Goal: Book appointment/travel/reservation

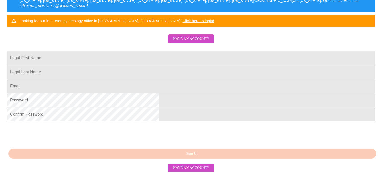
scroll to position [137, 0]
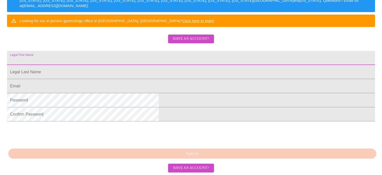
click at [142, 51] on input "Legal First Name" at bounding box center [191, 58] width 368 height 14
drag, startPoint x: 134, startPoint y: 35, endPoint x: 79, endPoint y: 33, distance: 55.0
click at [79, 35] on div "MyMenopauseRx Sign Up Welcome! We are currently accepting virtual patients from…" at bounding box center [191, 9] width 378 height 210
type input "Wenping"
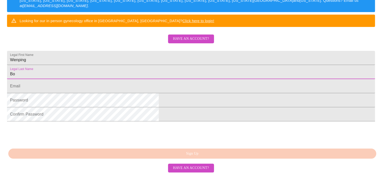
type input "Bo"
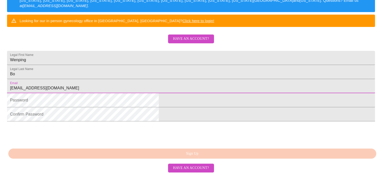
type input "wpdonna@gmail.com"
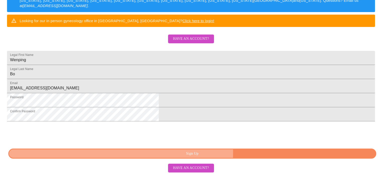
click at [229, 152] on span "Sign Up" at bounding box center [192, 153] width 356 height 6
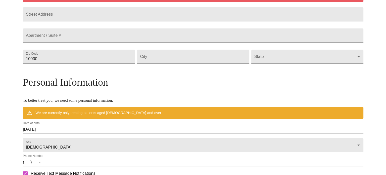
scroll to position [117, 0]
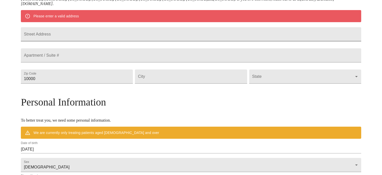
click at [116, 41] on input "Street Address" at bounding box center [191, 34] width 340 height 14
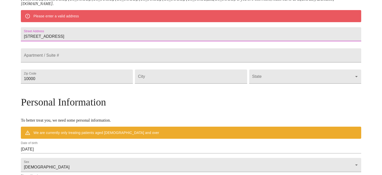
type input "1334 Crest Dr."
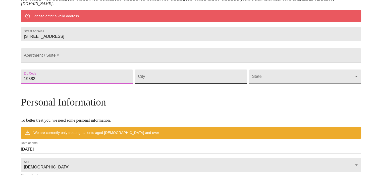
type input "19382"
click at [166, 83] on input "Street Address" at bounding box center [191, 76] width 112 height 14
type input "West Chester"
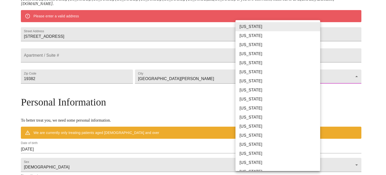
click at [310, 88] on body "MyMenopauseRx Welcome to MyMenopauseRx Since it's your first time here, you'll …" at bounding box center [193, 83] width 382 height 396
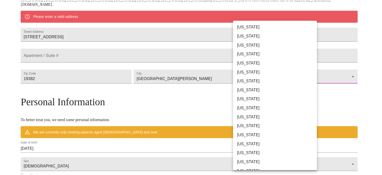
scroll to position [226, 0]
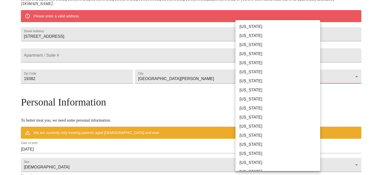
click at [271, 137] on li "Pennsylvania" at bounding box center [279, 135] width 88 height 9
type input "Pennsylvania"
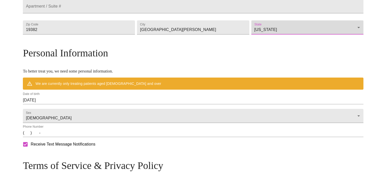
scroll to position [192, 0]
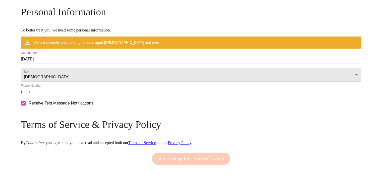
click at [66, 63] on input "09/29/2025" at bounding box center [191, 59] width 340 height 8
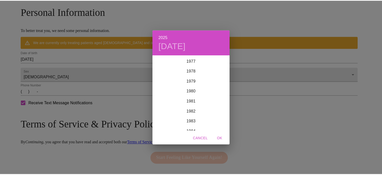
scroll to position [658, 0]
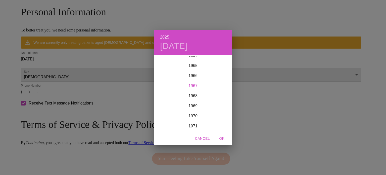
click at [193, 84] on div "1967" at bounding box center [193, 86] width 78 height 10
click at [167, 85] on div "Apr" at bounding box center [167, 83] width 26 height 19
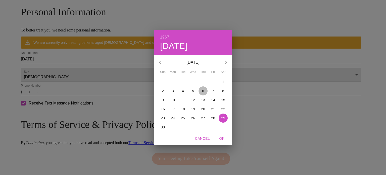
click at [203, 90] on p "6" at bounding box center [203, 90] width 2 height 5
click at [220, 137] on span "OK" at bounding box center [222, 138] width 12 height 6
type input "04/06/1967"
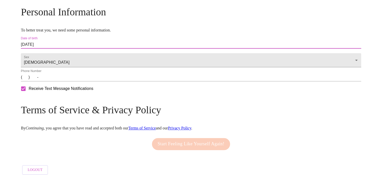
click at [66, 81] on input "(   )    -" at bounding box center [191, 77] width 340 height 8
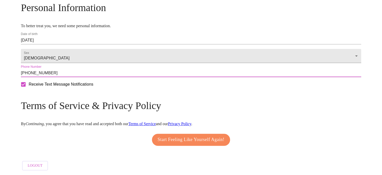
scroll to position [212, 0]
type input "(484) 947-9134"
click at [200, 136] on span "Start Feeling Like Yourself Again!" at bounding box center [191, 139] width 67 height 8
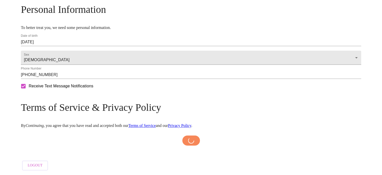
scroll to position [210, 0]
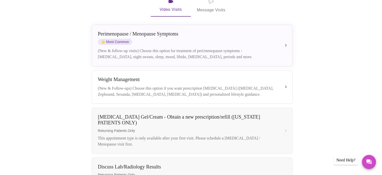
scroll to position [63, 0]
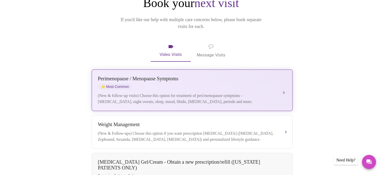
click at [181, 76] on div "Perimenopause / Menopause Symptoms ⭐ Most Common" at bounding box center [187, 83] width 178 height 14
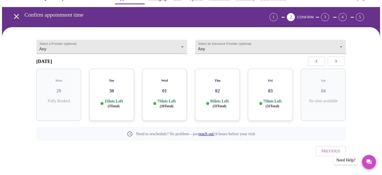
click at [113, 98] on p "1 Slots Left ( 3 Total)" at bounding box center [114, 103] width 18 height 10
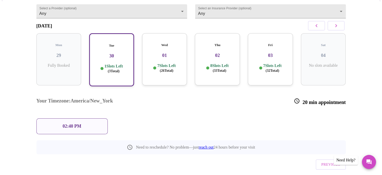
scroll to position [54, 0]
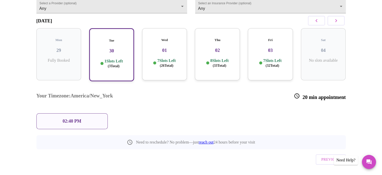
click at [80, 118] on p "02:40 PM" at bounding box center [72, 120] width 19 height 5
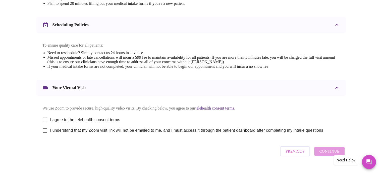
scroll to position [189, 0]
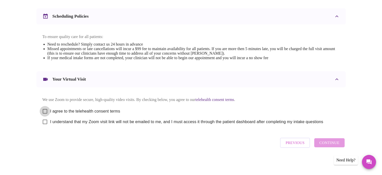
click at [46, 110] on input "I agree to the telehealth consent terms" at bounding box center [45, 111] width 11 height 11
checkbox input "true"
click at [44, 122] on input "I understand that my Zoom visit link will not be emailed to me, and I must acce…" at bounding box center [45, 121] width 11 height 11
checkbox input "true"
click at [333, 144] on span "Continue" at bounding box center [329, 142] width 20 height 7
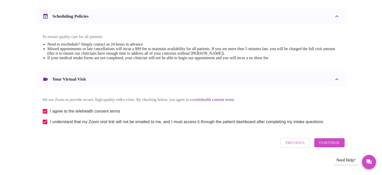
scroll to position [39, 0]
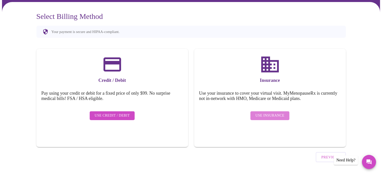
click at [278, 112] on span "Use Insurance" at bounding box center [269, 115] width 29 height 6
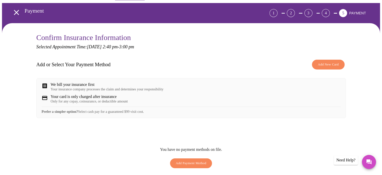
scroll to position [25, 0]
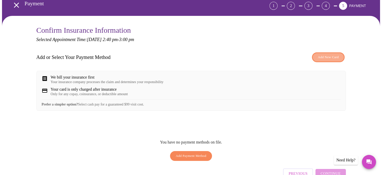
click at [334, 55] on span "Add New Card" at bounding box center [328, 57] width 21 height 6
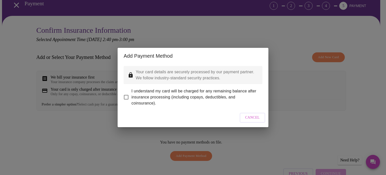
click at [126, 93] on input "I understand my card will be charged for any remaining balance after insurance …" at bounding box center [126, 97] width 11 height 11
checkbox input "true"
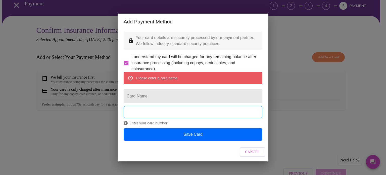
click at [250, 155] on span "Cancel" at bounding box center [252, 152] width 15 height 6
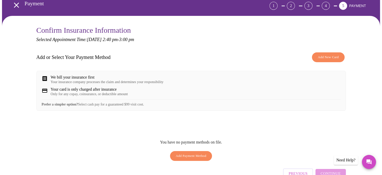
click at [64, 77] on div "We bill your insurance first" at bounding box center [107, 77] width 113 height 5
click at [329, 54] on span "Add New Card" at bounding box center [328, 57] width 21 height 6
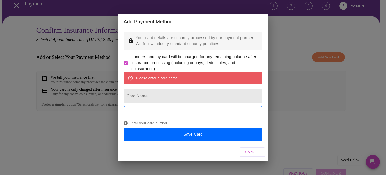
scroll to position [2, 0]
click at [153, 97] on input "Card Name" at bounding box center [193, 96] width 139 height 14
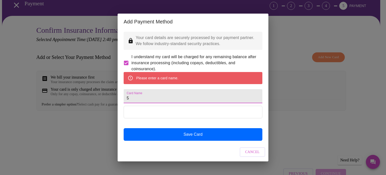
scroll to position [0, 0]
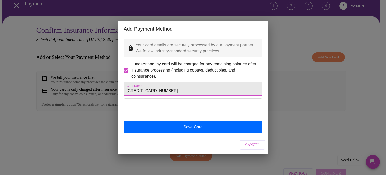
drag, startPoint x: 169, startPoint y: 90, endPoint x: 137, endPoint y: 92, distance: 32.2
click at [102, 90] on div "Add Payment Method Your card details are securely processed by our payment part…" at bounding box center [193, 87] width 386 height 175
type input "Wenping Bo"
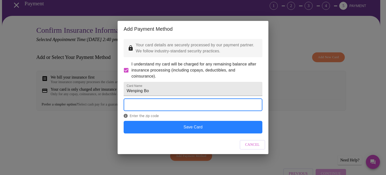
click at [192, 131] on button "Save Card" at bounding box center [193, 127] width 139 height 13
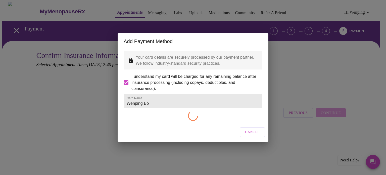
checkbox input "false"
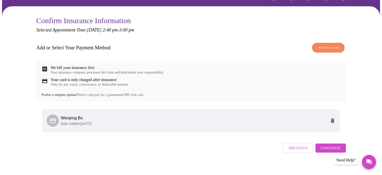
scroll to position [43, 0]
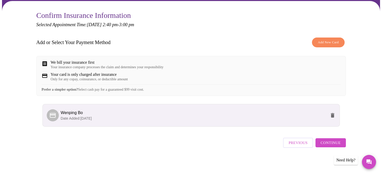
click at [333, 143] on span "Continue" at bounding box center [331, 142] width 20 height 7
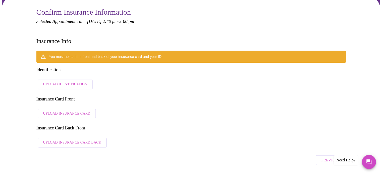
scroll to position [68, 0]
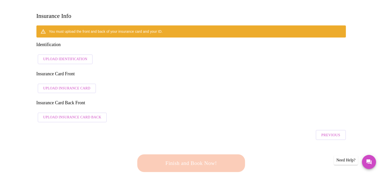
click at [72, 56] on span "Upload Identification" at bounding box center [65, 59] width 44 height 6
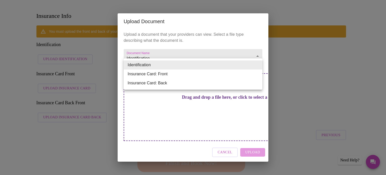
click at [191, 74] on li "Insurance Card: Front" at bounding box center [193, 73] width 139 height 9
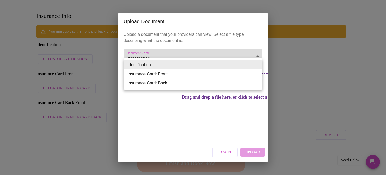
type input "Insurance Card: Front"
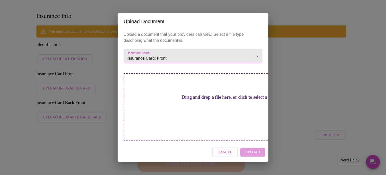
click at [219, 111] on div "Drag and drop a file here, or click to select a file" at bounding box center [228, 107] width 209 height 68
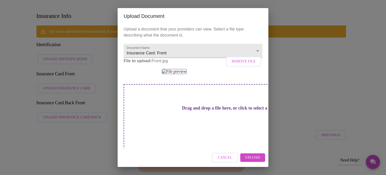
click at [254, 157] on span "Upload" at bounding box center [252, 157] width 15 height 6
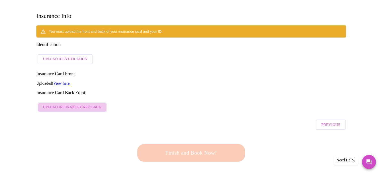
click at [84, 104] on span "Upload Insurance Card Back" at bounding box center [72, 107] width 58 height 6
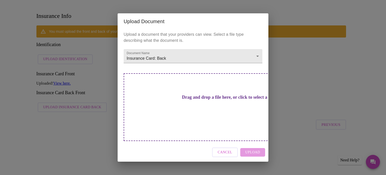
click at [204, 100] on h3 "Drag and drop a file here, or click to select a file" at bounding box center [228, 96] width 139 height 5
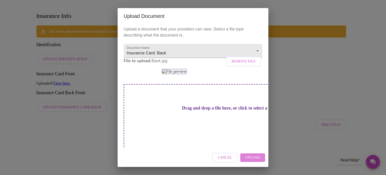
click at [252, 157] on span "Upload" at bounding box center [252, 157] width 15 height 6
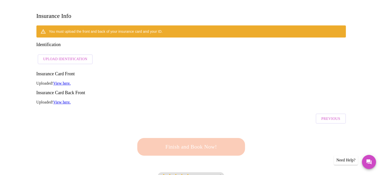
click at [68, 56] on span "Upload Identification" at bounding box center [65, 59] width 44 height 6
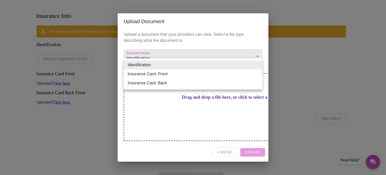
click at [222, 63] on li "Identification" at bounding box center [193, 64] width 139 height 9
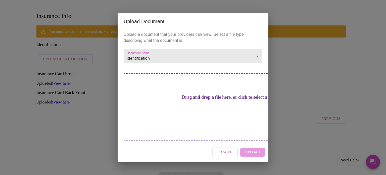
click at [215, 115] on div "Drag and drop a file here, or click to select a file" at bounding box center [228, 107] width 209 height 68
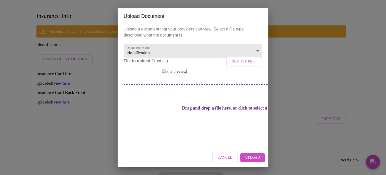
click at [254, 158] on span "Upload" at bounding box center [252, 157] width 15 height 6
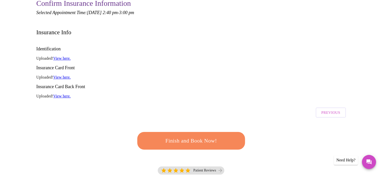
scroll to position [43, 0]
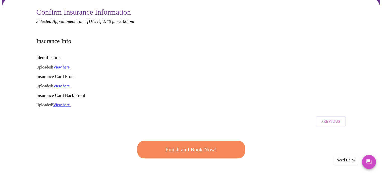
click at [200, 144] on span "Finish and Book Now!" at bounding box center [190, 148] width 93 height 9
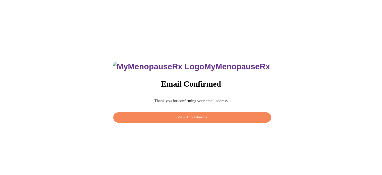
click at [190, 114] on span "View Appointments" at bounding box center [192, 117] width 146 height 6
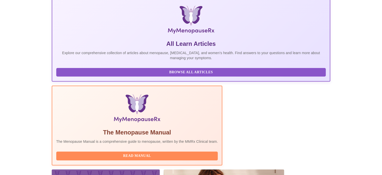
scroll to position [99, 0]
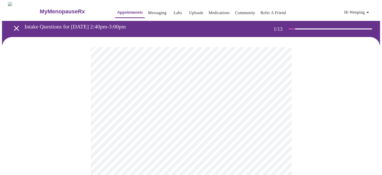
click at [14, 27] on icon "open drawer" at bounding box center [16, 28] width 9 height 9
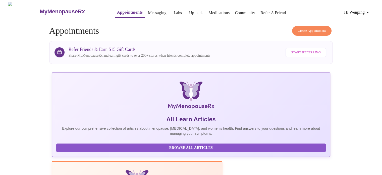
scroll to position [99, 0]
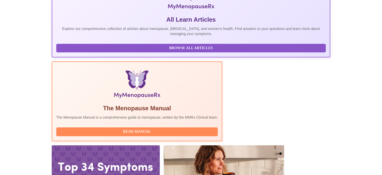
drag, startPoint x: 87, startPoint y: 106, endPoint x: 123, endPoint y: 106, distance: 35.4
copy h3 "Jillian Montefusco"
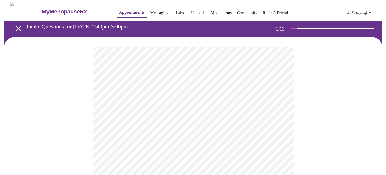
scroll to position [25, 0]
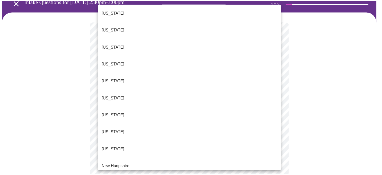
scroll to position [377, 0]
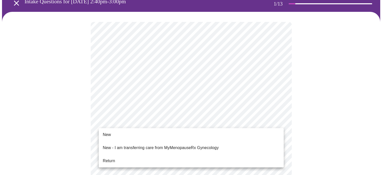
click at [168, 133] on li "New" at bounding box center [191, 134] width 185 height 9
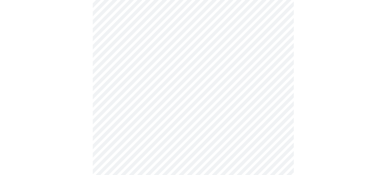
scroll to position [276, 0]
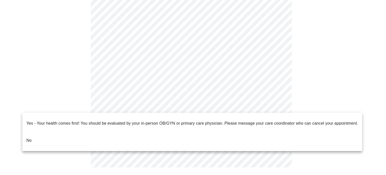
click at [53, 132] on li "No" at bounding box center [192, 140] width 340 height 17
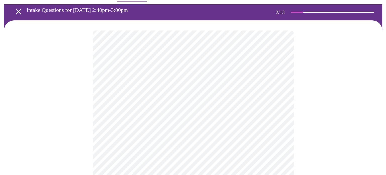
scroll to position [25, 0]
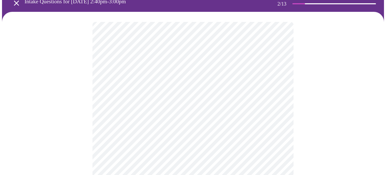
click at [277, 78] on body "MyMenopauseRx Appointments Messaging Labs Uploads Medications Community Refer a…" at bounding box center [193, 128] width 382 height 302
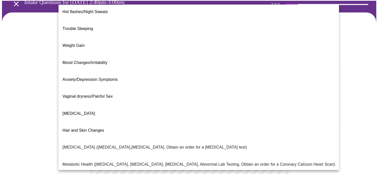
scroll to position [0, 0]
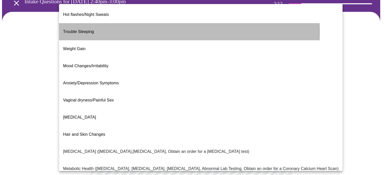
click at [175, 28] on li "Trouble Sleeping" at bounding box center [200, 31] width 283 height 17
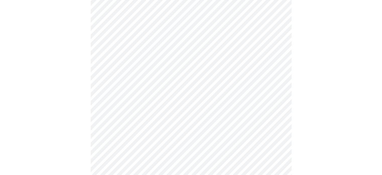
scroll to position [75, 0]
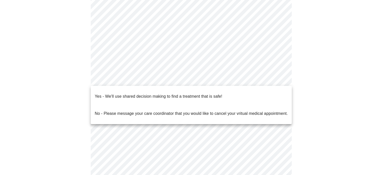
click at [265, 79] on body "MyMenopauseRx Appointments Messaging Labs Uploads Medications Community Refer a…" at bounding box center [193, 76] width 382 height 299
click at [228, 90] on li "Yes - We'll use shared decision making to find a treatment that is safe!" at bounding box center [191, 96] width 201 height 17
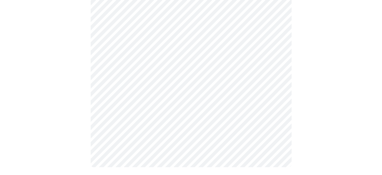
scroll to position [110, 0]
click at [75, 100] on div at bounding box center [191, 52] width 378 height 250
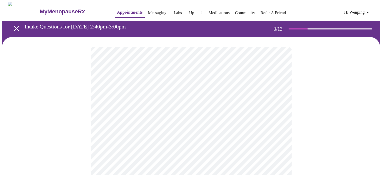
scroll to position [25, 0]
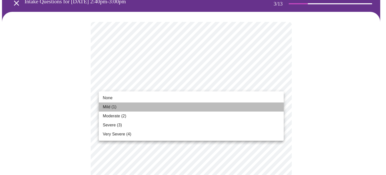
click at [264, 106] on li "Mild (1)" at bounding box center [191, 106] width 185 height 9
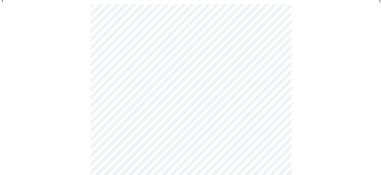
scroll to position [50, 0]
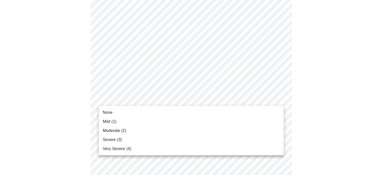
click at [240, 114] on li "None" at bounding box center [191, 112] width 185 height 9
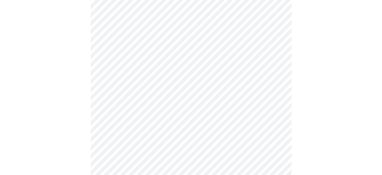
scroll to position [100, 0]
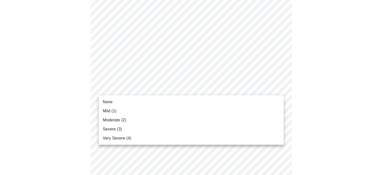
click at [224, 128] on li "Severe (3)" at bounding box center [191, 128] width 185 height 9
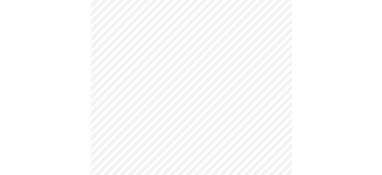
scroll to position [126, 0]
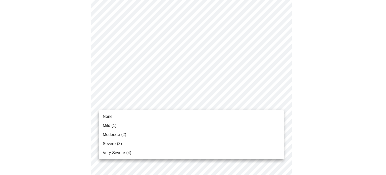
click at [249, 134] on li "Moderate (2)" at bounding box center [191, 134] width 185 height 9
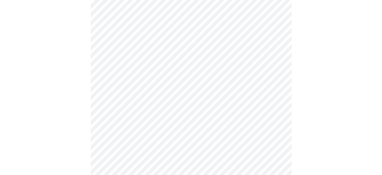
scroll to position [176, 0]
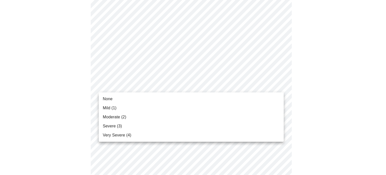
click at [279, 86] on body "MyMenopauseRx Appointments Messaging Labs Uploads Medications Community Refer a…" at bounding box center [193, 146] width 382 height 640
click at [260, 117] on li "Moderate (2)" at bounding box center [191, 116] width 185 height 9
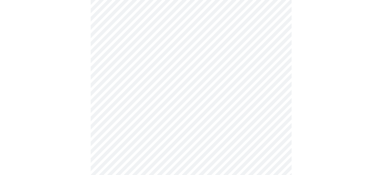
scroll to position [226, 0]
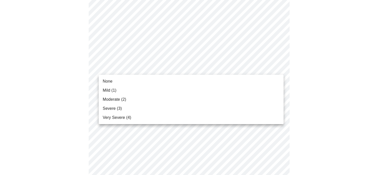
click at [279, 67] on body "MyMenopauseRx Appointments Messaging Labs Uploads Medications Community Refer a…" at bounding box center [191, 92] width 378 height 633
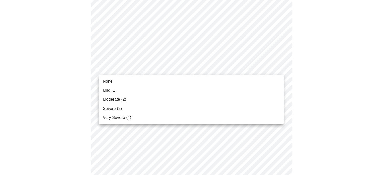
click at [251, 101] on li "Moderate (2)" at bounding box center [191, 99] width 185 height 9
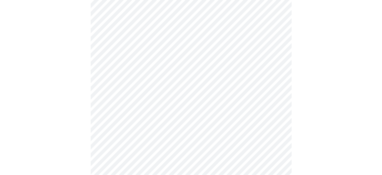
scroll to position [251, 0]
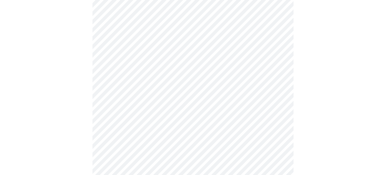
click at [278, 81] on body "MyMenopauseRx Appointments Messaging Labs Uploads Medications Community Refer a…" at bounding box center [193, 64] width 382 height 626
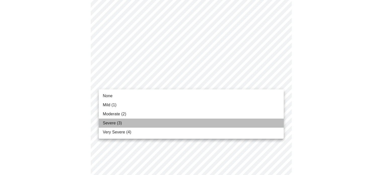
click at [250, 121] on li "Severe (3)" at bounding box center [191, 122] width 185 height 9
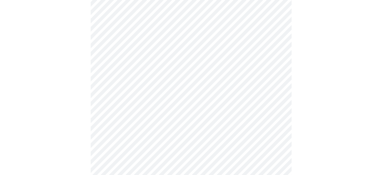
scroll to position [276, 0]
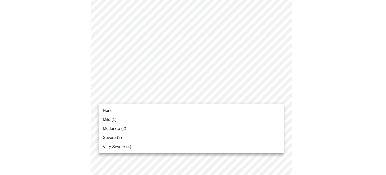
click at [278, 97] on body "MyMenopauseRx Appointments Messaging Labs Uploads Medications Community Refer a…" at bounding box center [193, 35] width 382 height 619
click at [253, 116] on li "Mild (1)" at bounding box center [191, 119] width 185 height 9
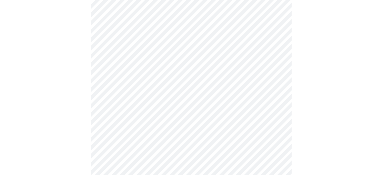
scroll to position [327, 0]
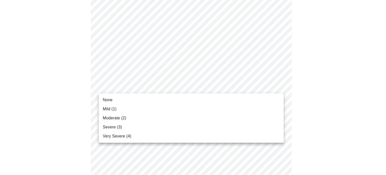
click at [255, 111] on li "Mild (1)" at bounding box center [191, 108] width 185 height 9
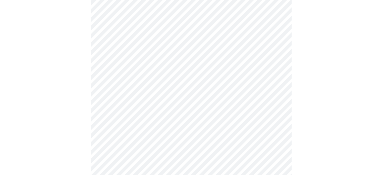
scroll to position [352, 0]
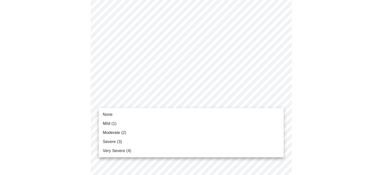
click at [242, 123] on li "Mild (1)" at bounding box center [191, 123] width 185 height 9
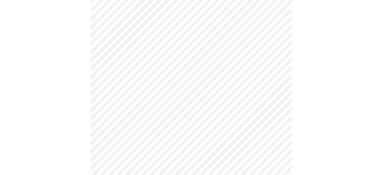
scroll to position [402, 0]
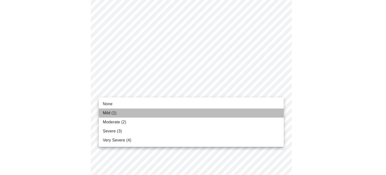
click at [258, 112] on li "Mild (1)" at bounding box center [191, 112] width 185 height 9
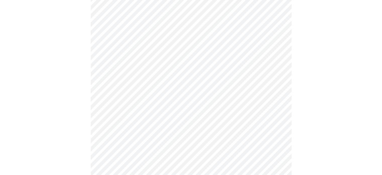
scroll to position [251, 0]
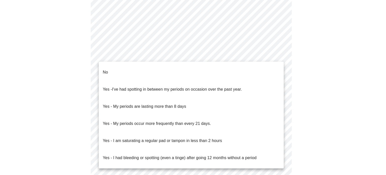
click at [271, 67] on li "No" at bounding box center [191, 72] width 185 height 17
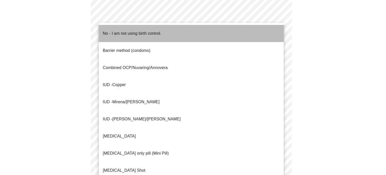
click at [231, 33] on li "No - I am not using birth control." at bounding box center [191, 33] width 185 height 17
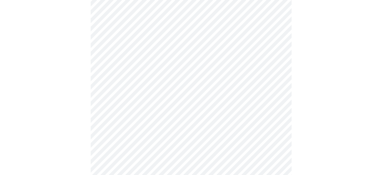
scroll to position [276, 0]
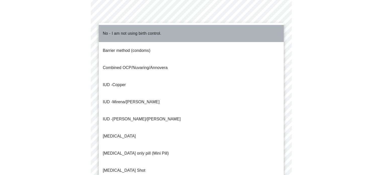
click at [272, 32] on li "No - I am not using birth control." at bounding box center [191, 33] width 185 height 17
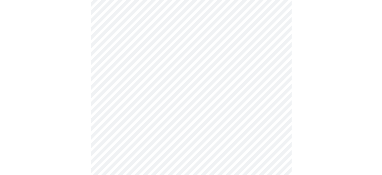
scroll to position [301, 0]
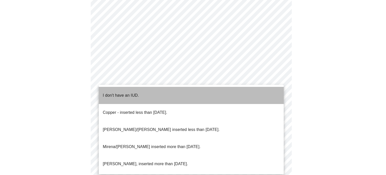
click at [263, 92] on li "I don't have an IUD." at bounding box center [191, 95] width 185 height 17
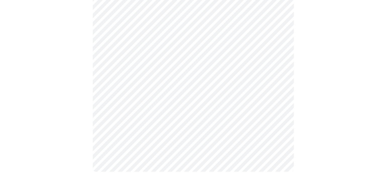
scroll to position [312, 0]
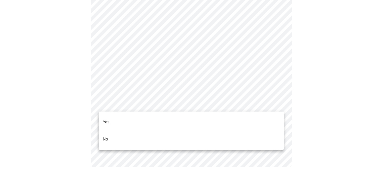
click at [234, 117] on li "Yes" at bounding box center [191, 121] width 185 height 17
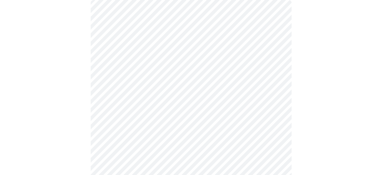
scroll to position [50, 0]
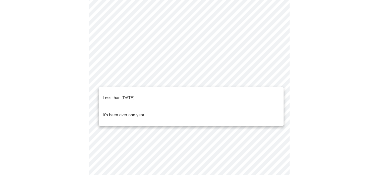
click at [280, 80] on body "MyMenopauseRx Appointments Messaging Labs Uploads Medications Community Refer a…" at bounding box center [191, 155] width 378 height 407
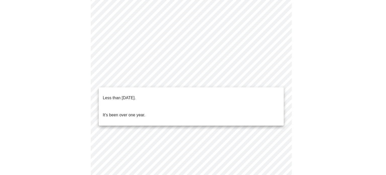
click at [252, 94] on li "Less than one year ago." at bounding box center [191, 97] width 185 height 17
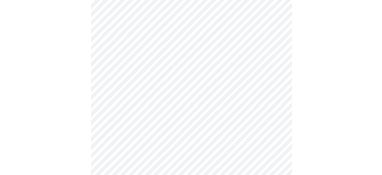
scroll to position [100, 0]
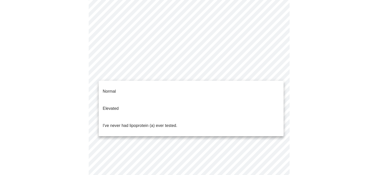
click at [278, 74] on body "MyMenopauseRx Appointments Messaging Labs Uploads Medications Community Refer a…" at bounding box center [191, 104] width 378 height 404
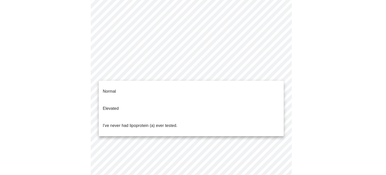
click at [255, 89] on li "Normal" at bounding box center [191, 91] width 185 height 17
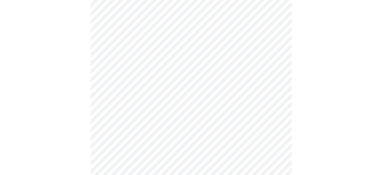
scroll to position [176, 0]
click at [320, 76] on div at bounding box center [191, 38] width 378 height 355
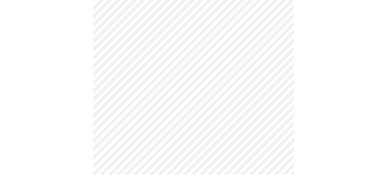
scroll to position [75, 0]
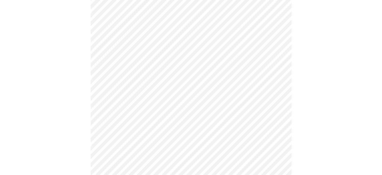
click at [165, 67] on body "MyMenopauseRx Appointments Messaging Labs Uploads Medications Community Refer a…" at bounding box center [191, 61] width 378 height 268
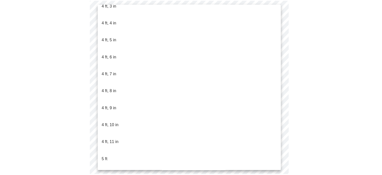
scroll to position [276, 0]
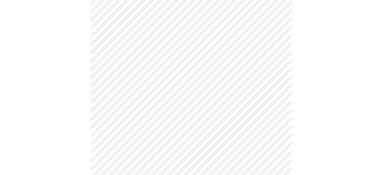
scroll to position [1331, 0]
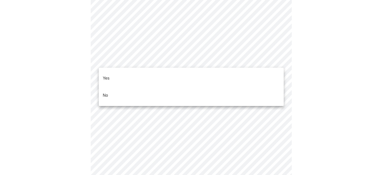
click at [224, 89] on li "No" at bounding box center [191, 95] width 185 height 17
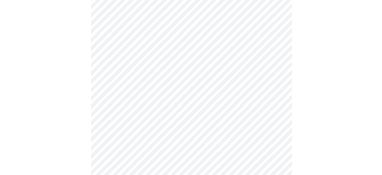
scroll to position [1382, 0]
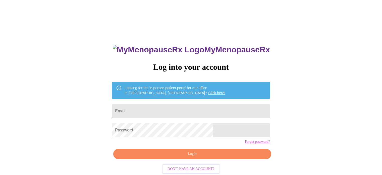
scroll to position [10, 0]
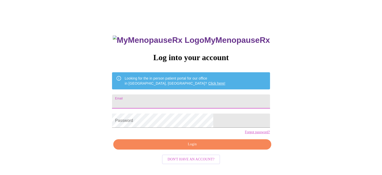
click at [169, 98] on input "Email" at bounding box center [191, 101] width 158 height 14
type input "wpdonna@gmail.com"
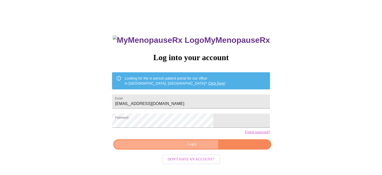
click at [194, 147] on span "Login" at bounding box center [192, 144] width 146 height 6
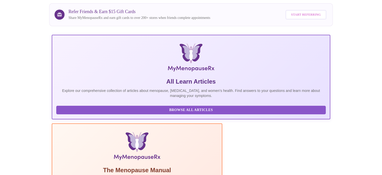
scroll to position [99, 0]
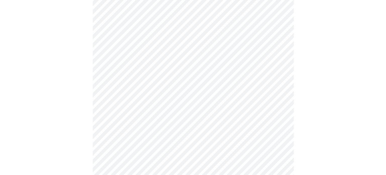
scroll to position [25, 0]
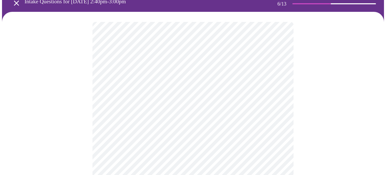
click at [191, 115] on body "MyMenopauseRx Appointments Messaging Labs Uploads Medications Community Refer a…" at bounding box center [193, 111] width 382 height 268
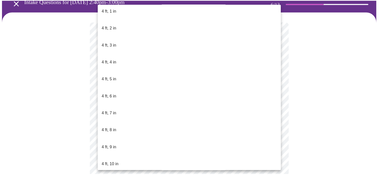
scroll to position [276, 0]
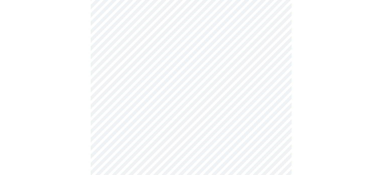
scroll to position [1306, 0]
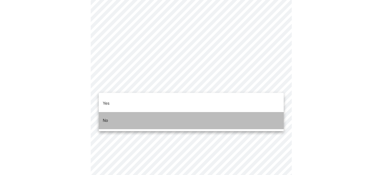
click at [186, 116] on li "No" at bounding box center [191, 120] width 185 height 17
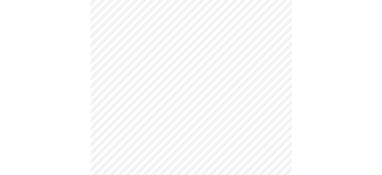
scroll to position [301, 0]
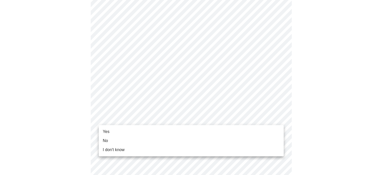
click at [159, 127] on li "Yes" at bounding box center [191, 131] width 185 height 9
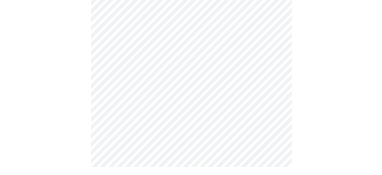
scroll to position [294, 0]
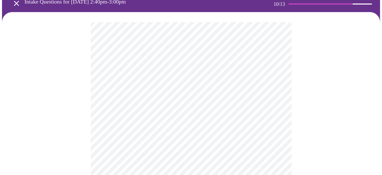
scroll to position [50, 0]
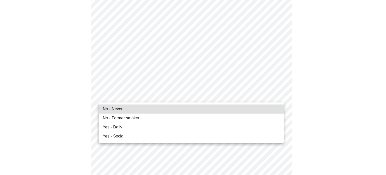
click at [185, 108] on li "No - Never" at bounding box center [191, 108] width 185 height 9
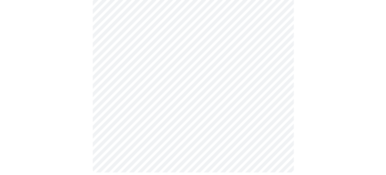
scroll to position [477, 0]
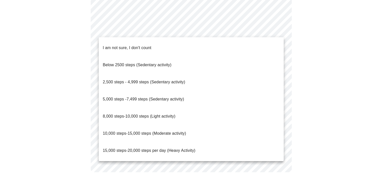
click at [184, 108] on li "8,000 steps-10,000 steps (Light activity)" at bounding box center [191, 116] width 185 height 17
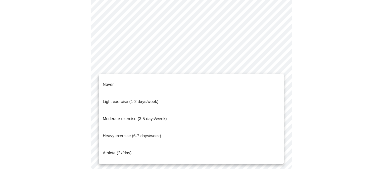
click at [203, 80] on li "Never" at bounding box center [191, 84] width 185 height 17
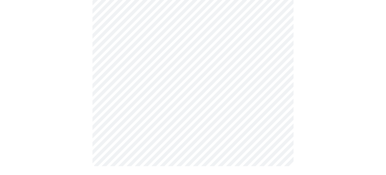
scroll to position [476, 0]
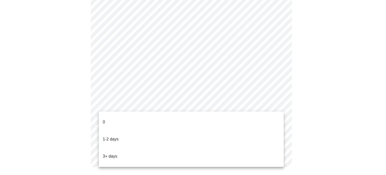
click at [209, 121] on li "0" at bounding box center [191, 121] width 185 height 17
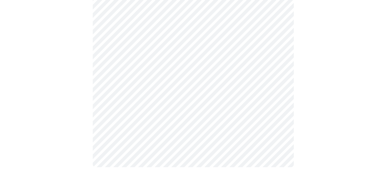
scroll to position [0, 0]
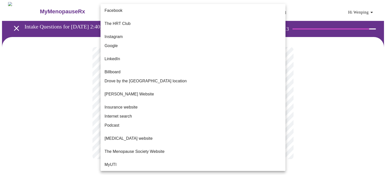
click at [266, 104] on body "MyMenopauseRx Appointments Messaging Labs Uploads Medications Community Refer a…" at bounding box center [193, 85] width 382 height 167
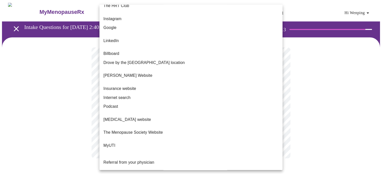
scroll to position [45, 0]
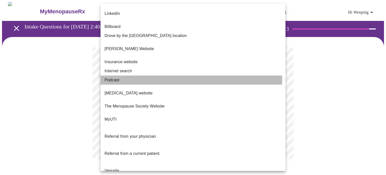
click at [186, 75] on li "Podcast" at bounding box center [192, 79] width 185 height 9
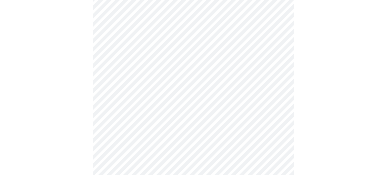
scroll to position [50, 0]
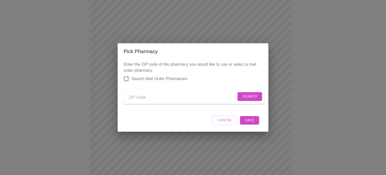
click at [142, 95] on input "Send a message to your care team" at bounding box center [183, 97] width 108 height 8
type input "19382"
click at [256, 94] on button "Search" at bounding box center [249, 96] width 25 height 9
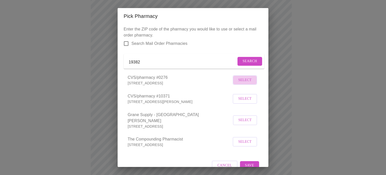
click at [240, 83] on span "Select" at bounding box center [244, 80] width 13 height 6
drag, startPoint x: 128, startPoint y: 89, endPoint x: 212, endPoint y: 87, distance: 83.4
click at [212, 85] on p "1200 WILMINGTON PIKE, WEST CHESTER, PA 19382" at bounding box center [178, 82] width 100 height 5
copy p "1200 WILMINGTON PIKE, WEST CHESTER, PA 19382"
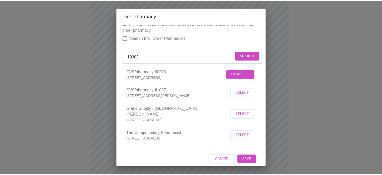
scroll to position [10, 0]
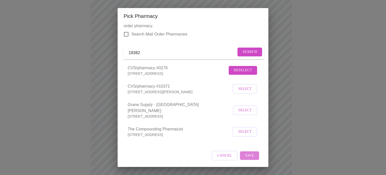
click at [245, 154] on span "Save" at bounding box center [249, 155] width 9 height 6
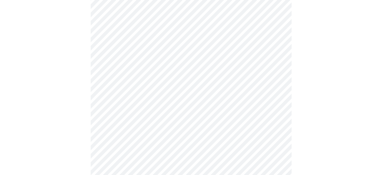
scroll to position [151, 0]
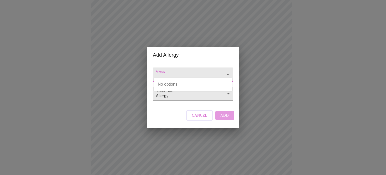
click at [211, 72] on input "Allergy" at bounding box center [186, 76] width 62 height 9
click at [208, 72] on input "Allergy" at bounding box center [186, 76] width 62 height 9
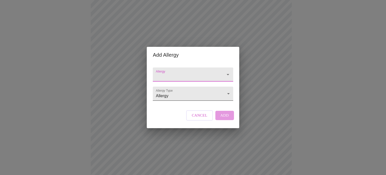
click at [212, 95] on body "MyMenopauseRx Appointments Messaging Labs Uploads Medications Community Refer a…" at bounding box center [193, 39] width 382 height 377
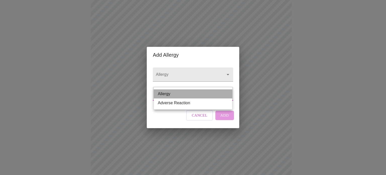
click at [212, 95] on li "Allergy" at bounding box center [193, 93] width 78 height 9
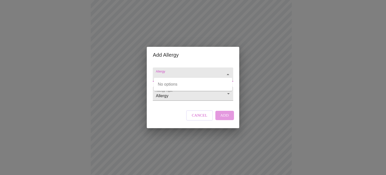
click at [202, 72] on input "Allergy" at bounding box center [186, 76] width 62 height 9
type input "penicillion"
click at [262, 76] on div "Add Allergy Allergy Allergy Type Allergy Allergy Cancel Add" at bounding box center [193, 87] width 386 height 175
click at [189, 94] on body "MyMenopauseRx Appointments Messaging Labs Uploads Medications Community Refer a…" at bounding box center [193, 39] width 382 height 377
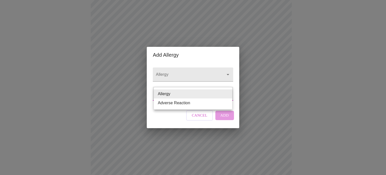
click at [189, 94] on li "Allergy" at bounding box center [193, 93] width 78 height 9
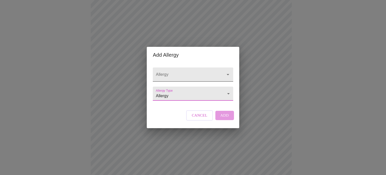
click at [183, 73] on input "Allergy" at bounding box center [186, 76] width 62 height 9
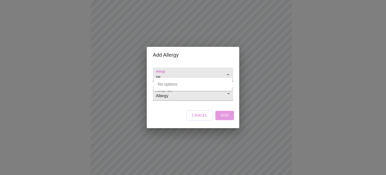
type input "p"
click at [290, 74] on div "Add Allergy Allergy Allergy Type Allergy Allergy Cancel Add" at bounding box center [193, 87] width 386 height 175
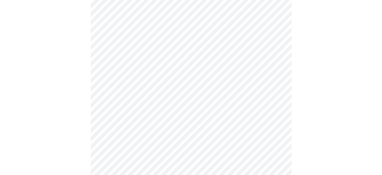
scroll to position [202, 0]
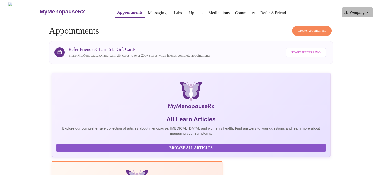
click at [370, 10] on icon "button" at bounding box center [368, 12] width 6 height 6
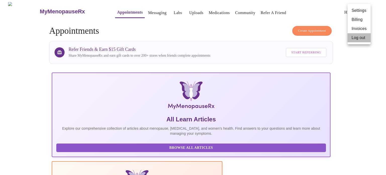
click at [361, 37] on li "Log out" at bounding box center [358, 37] width 23 height 9
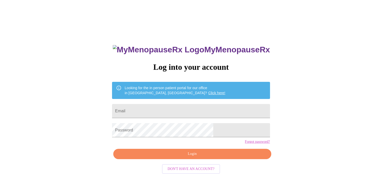
click at [287, 50] on div "MyMenopauseRx Log into your account Looking for the in person patient portal fo…" at bounding box center [191, 107] width 378 height 210
click at [167, 110] on input "Email" at bounding box center [191, 111] width 158 height 14
type input "w"
type input "[EMAIL_ADDRESS][DOMAIN_NAME]"
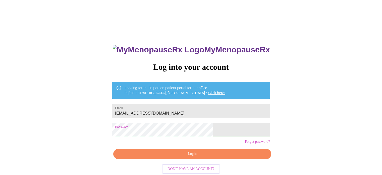
click at [180, 157] on span "Login" at bounding box center [192, 153] width 146 height 6
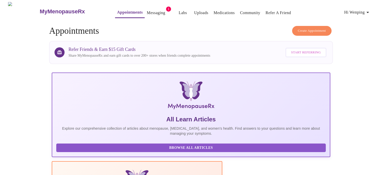
click at [148, 11] on link "Messaging" at bounding box center [156, 12] width 18 height 7
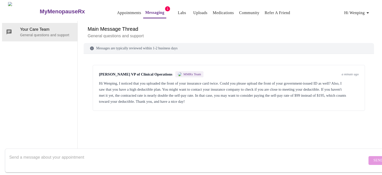
click at [366, 13] on span "Hi Wenping" at bounding box center [357, 12] width 27 height 7
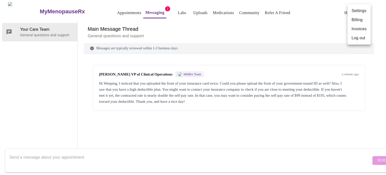
click at [189, 11] on div at bounding box center [193, 87] width 386 height 175
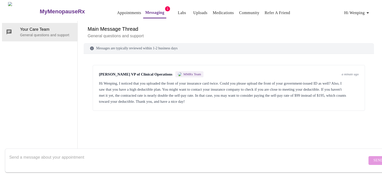
click at [193, 9] on link "Uploads" at bounding box center [200, 12] width 14 height 7
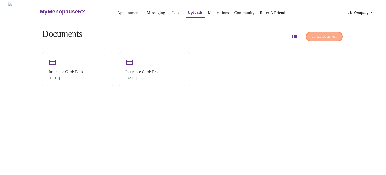
click at [318, 34] on span "Upload Document" at bounding box center [323, 37] width 25 height 6
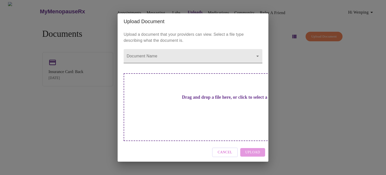
click at [150, 63] on body "MyMenopauseRx Appointments Messaging Labs Uploads Medications Community Refer a…" at bounding box center [193, 89] width 382 height 175
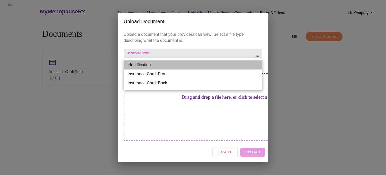
click at [161, 63] on li "Identification" at bounding box center [193, 64] width 139 height 9
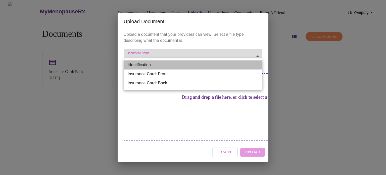
type input "Identification"
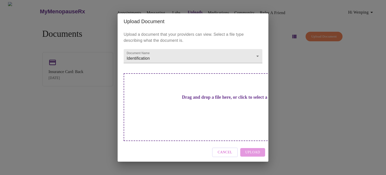
click at [182, 100] on h3 "Drag and drop a file here, or click to select a file" at bounding box center [228, 96] width 139 height 5
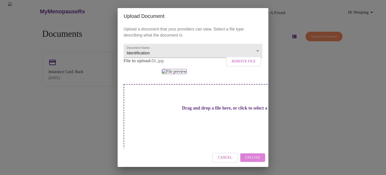
click at [254, 158] on span "Upload" at bounding box center [252, 157] width 15 height 6
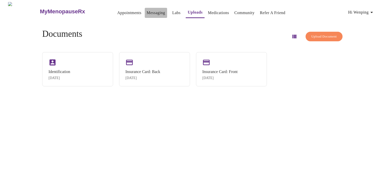
click at [147, 11] on link "Messaging" at bounding box center [156, 12] width 18 height 7
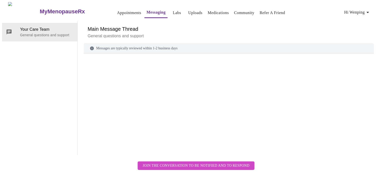
scroll to position [19, 0]
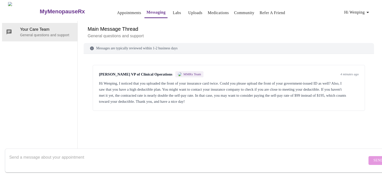
click at [241, 153] on textarea "Send a message about your appointment" at bounding box center [188, 160] width 358 height 16
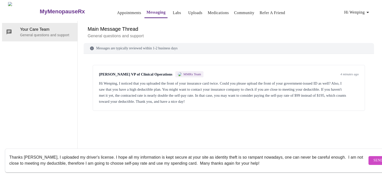
type textarea "Thanks [PERSON_NAME], I uploaded my driver's license. I hope all my information…"
click at [374, 157] on span "Send" at bounding box center [379, 160] width 10 height 6
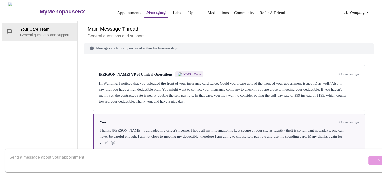
scroll to position [37, 0]
